Goal: Book appointment/travel/reservation

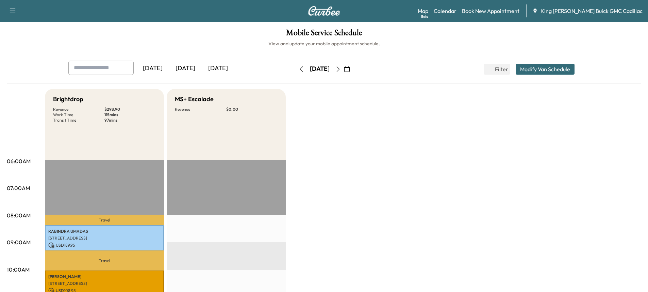
click at [341, 69] on icon "button" at bounding box center [338, 68] width 5 height 5
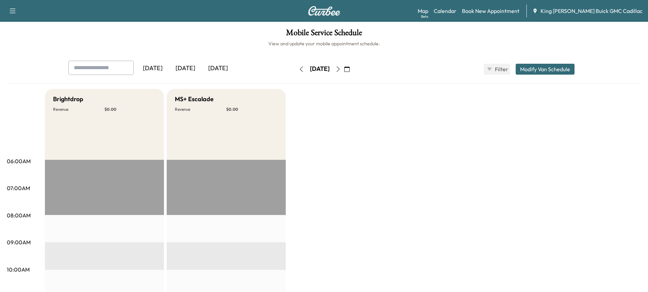
click at [299, 68] on icon "button" at bounding box center [301, 68] width 5 height 5
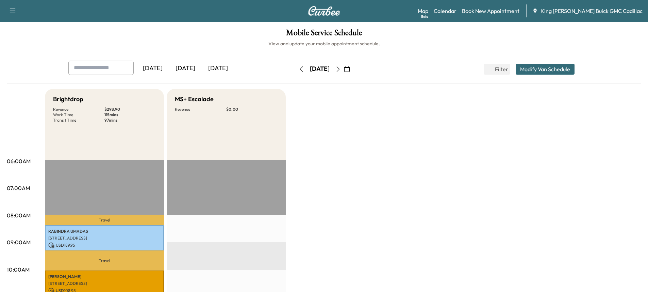
click at [353, 67] on button "button" at bounding box center [347, 69] width 12 height 11
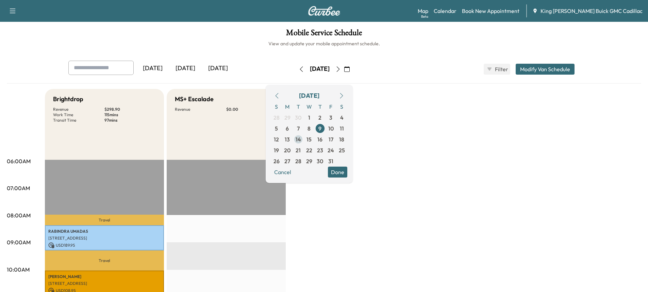
click at [301, 139] on span "14" at bounding box center [298, 139] width 5 height 8
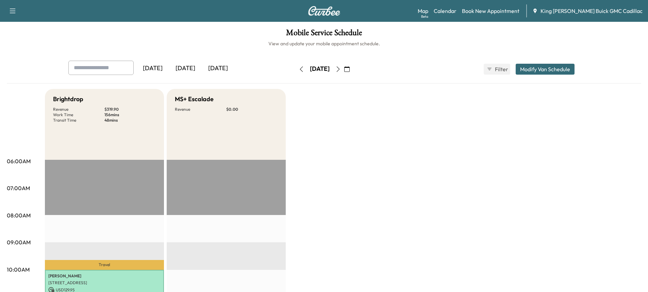
click at [350, 70] on icon "button" at bounding box center [346, 68] width 5 height 5
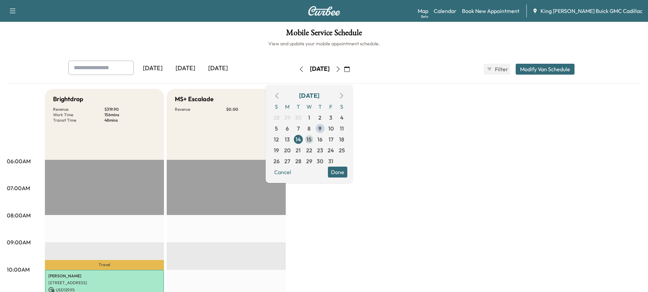
click at [315, 137] on span "15" at bounding box center [309, 139] width 11 height 11
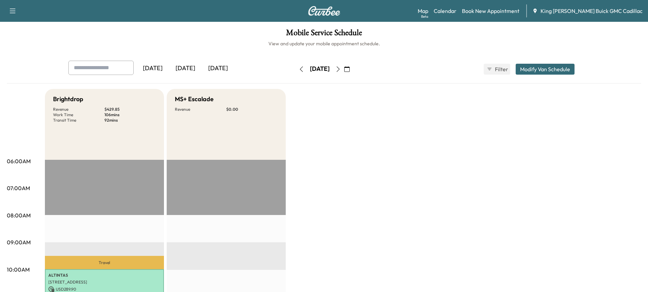
click at [296, 70] on button "button" at bounding box center [302, 69] width 12 height 11
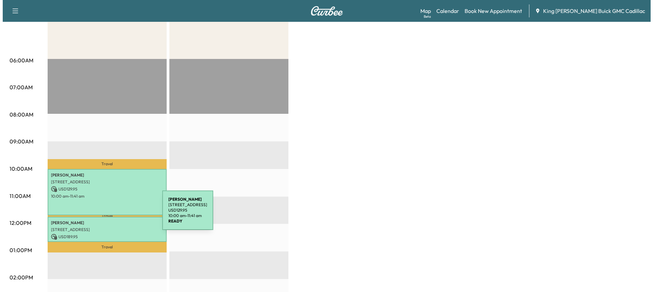
scroll to position [102, 0]
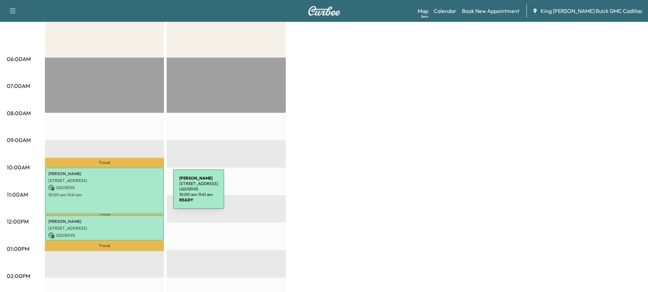
click at [123, 193] on p "10:00 am - 11:41 am" at bounding box center [104, 194] width 112 height 5
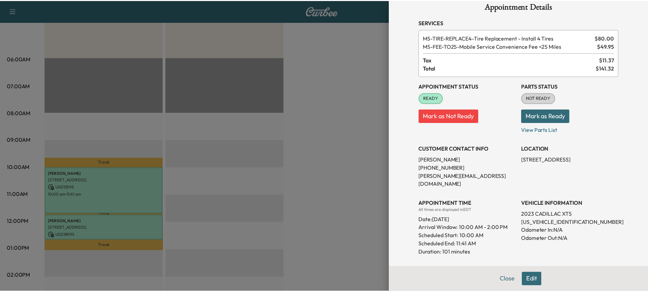
scroll to position [0, 0]
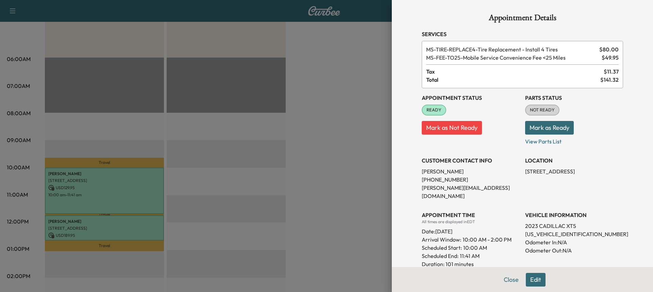
click at [269, 144] on div at bounding box center [326, 146] width 653 height 292
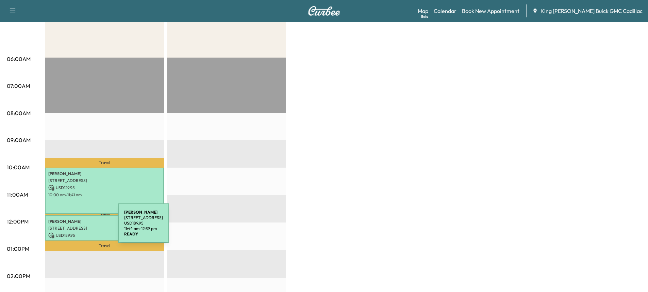
click at [67, 227] on p "[STREET_ADDRESS]" at bounding box center [104, 227] width 112 height 5
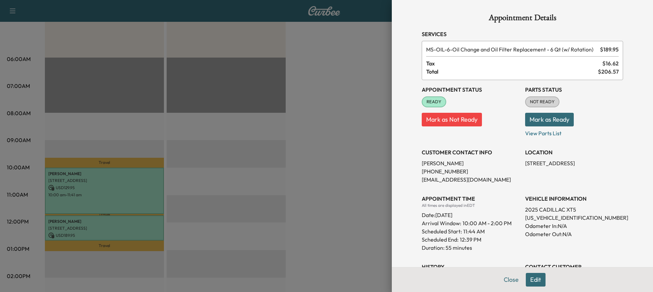
click at [204, 128] on div at bounding box center [326, 146] width 653 height 292
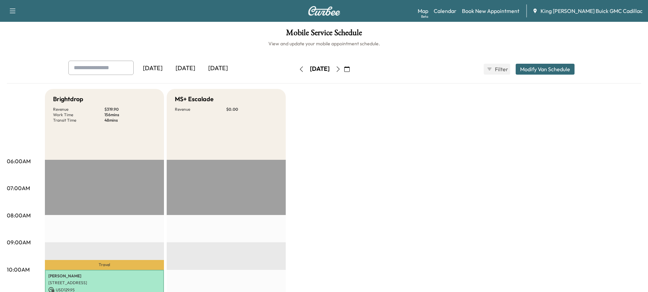
click at [341, 70] on icon "button" at bounding box center [338, 68] width 5 height 5
click at [344, 66] on button "button" at bounding box center [339, 69] width 12 height 11
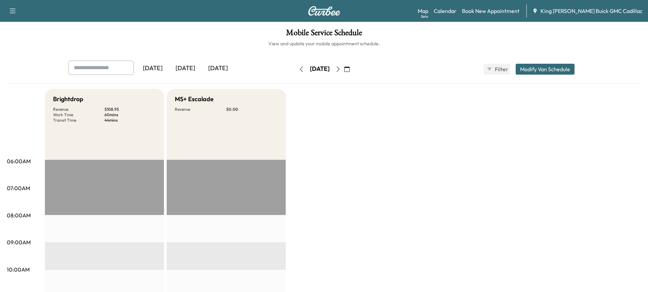
click at [296, 70] on button "button" at bounding box center [302, 69] width 12 height 11
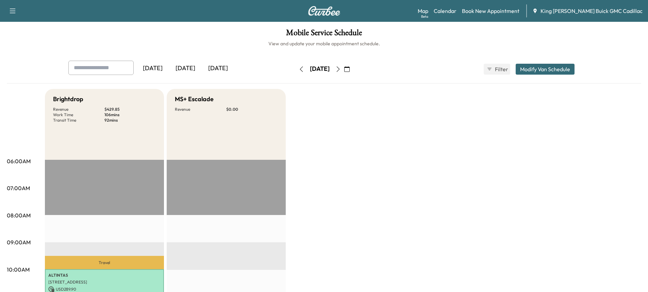
click at [296, 69] on button "button" at bounding box center [302, 69] width 12 height 11
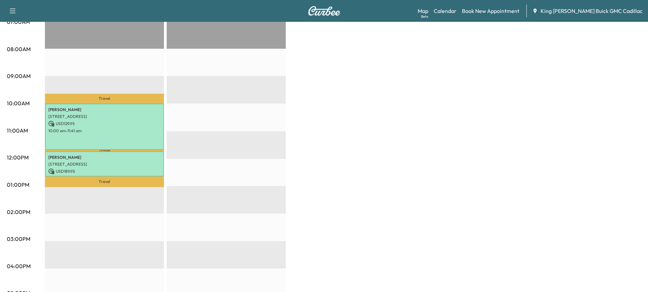
scroll to position [170, 0]
